Goal: Navigation & Orientation: Find specific page/section

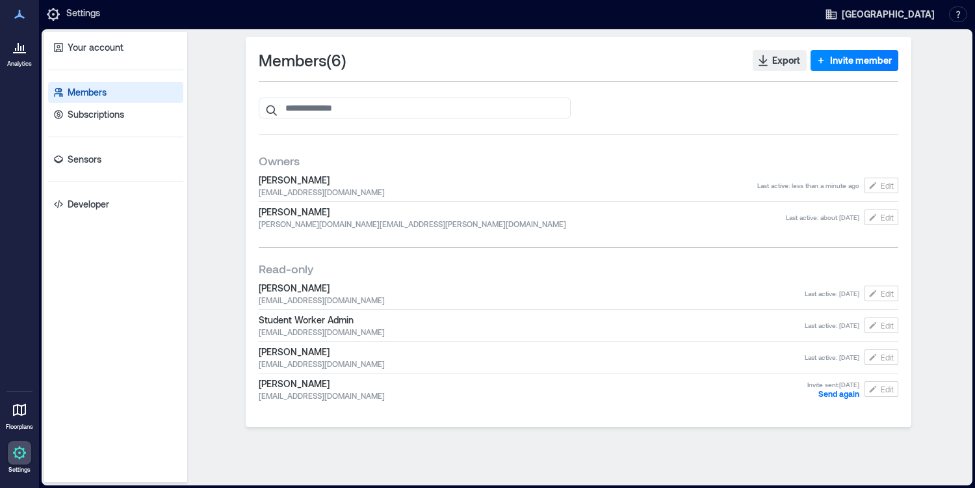
click at [21, 60] on p "Analytics" at bounding box center [19, 64] width 25 height 8
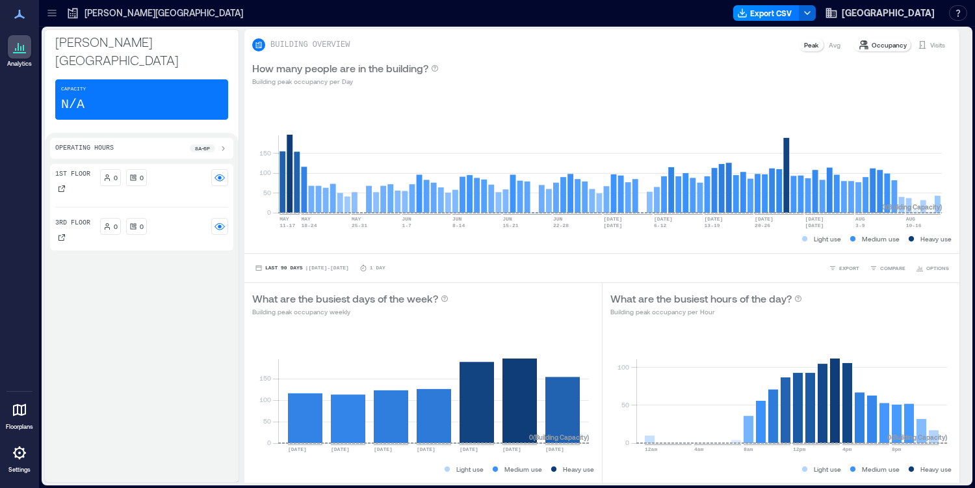
click at [22, 450] on icon at bounding box center [20, 453] width 16 height 16
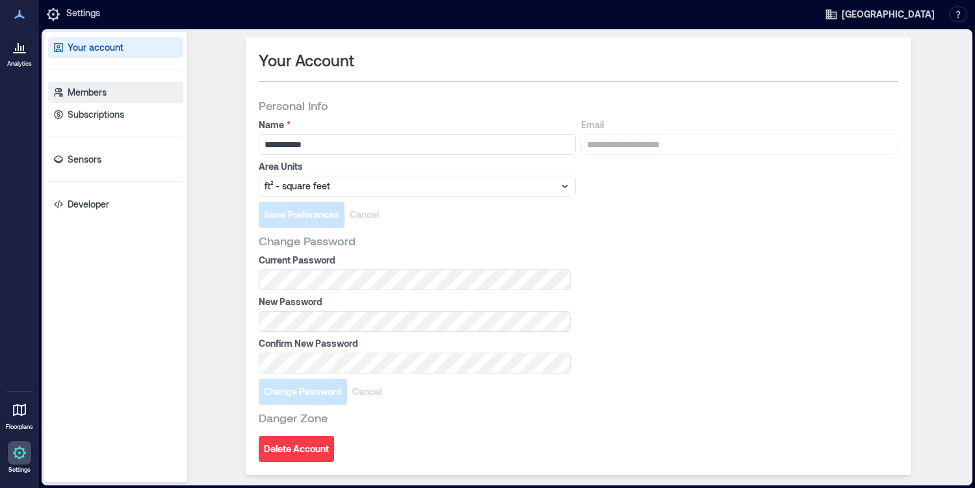
click at [89, 96] on p "Members" at bounding box center [87, 92] width 39 height 13
